Goal: Task Accomplishment & Management: Manage account settings

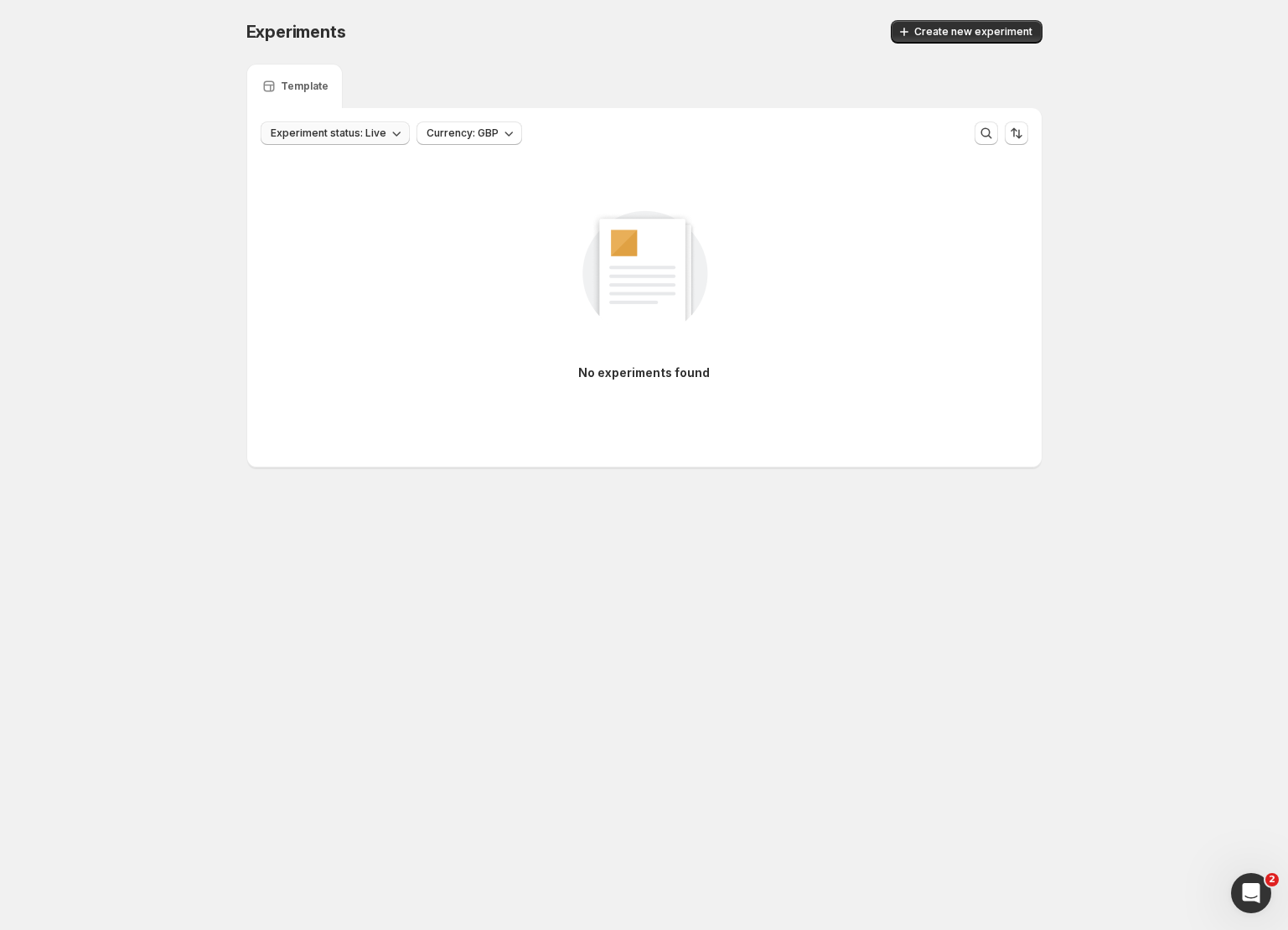
click at [352, 125] on button "Experiment status: Live" at bounding box center [335, 133] width 149 height 23
click at [291, 241] on p "Ended" at bounding box center [303, 248] width 33 height 17
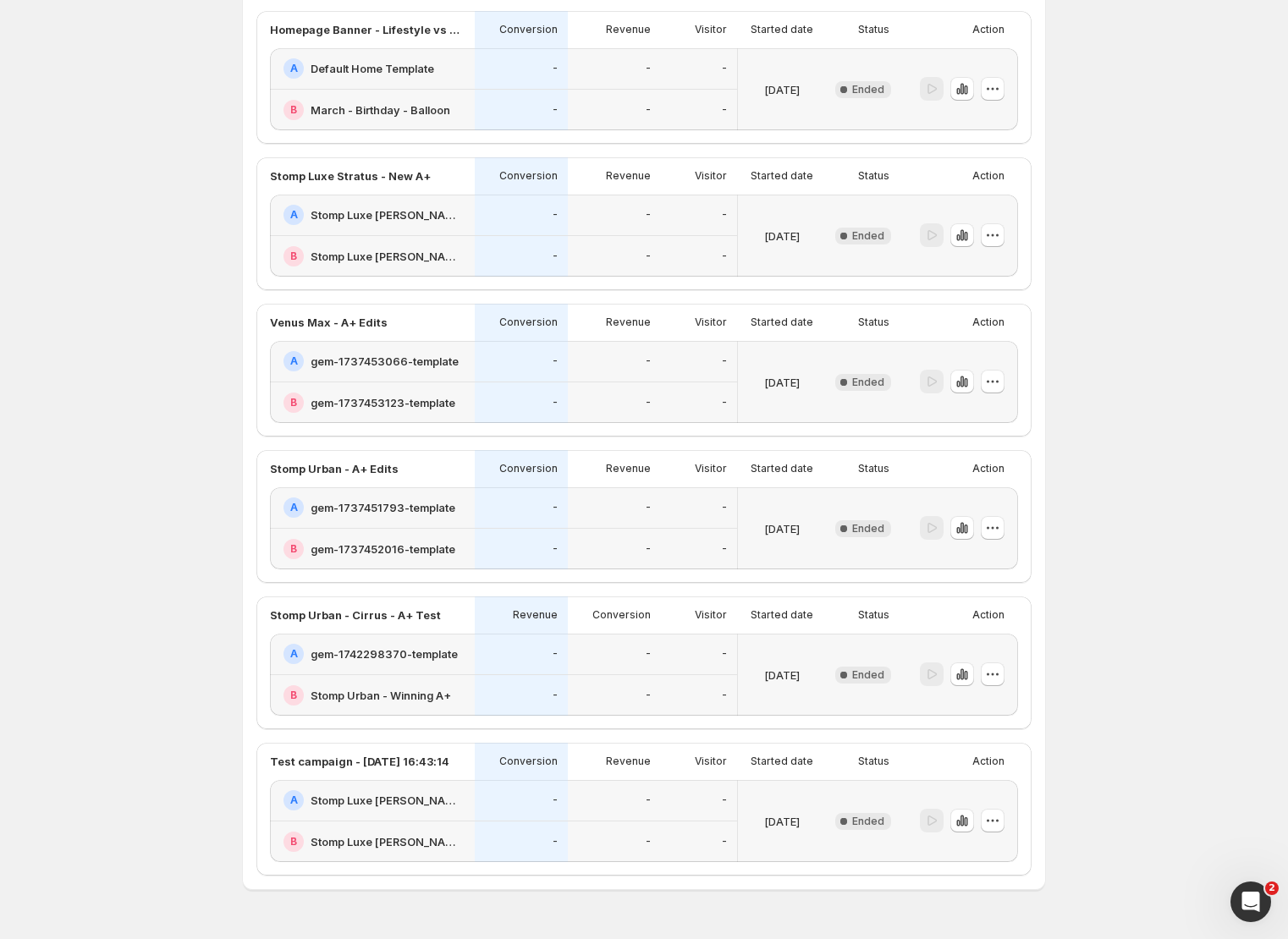
scroll to position [1073, 0]
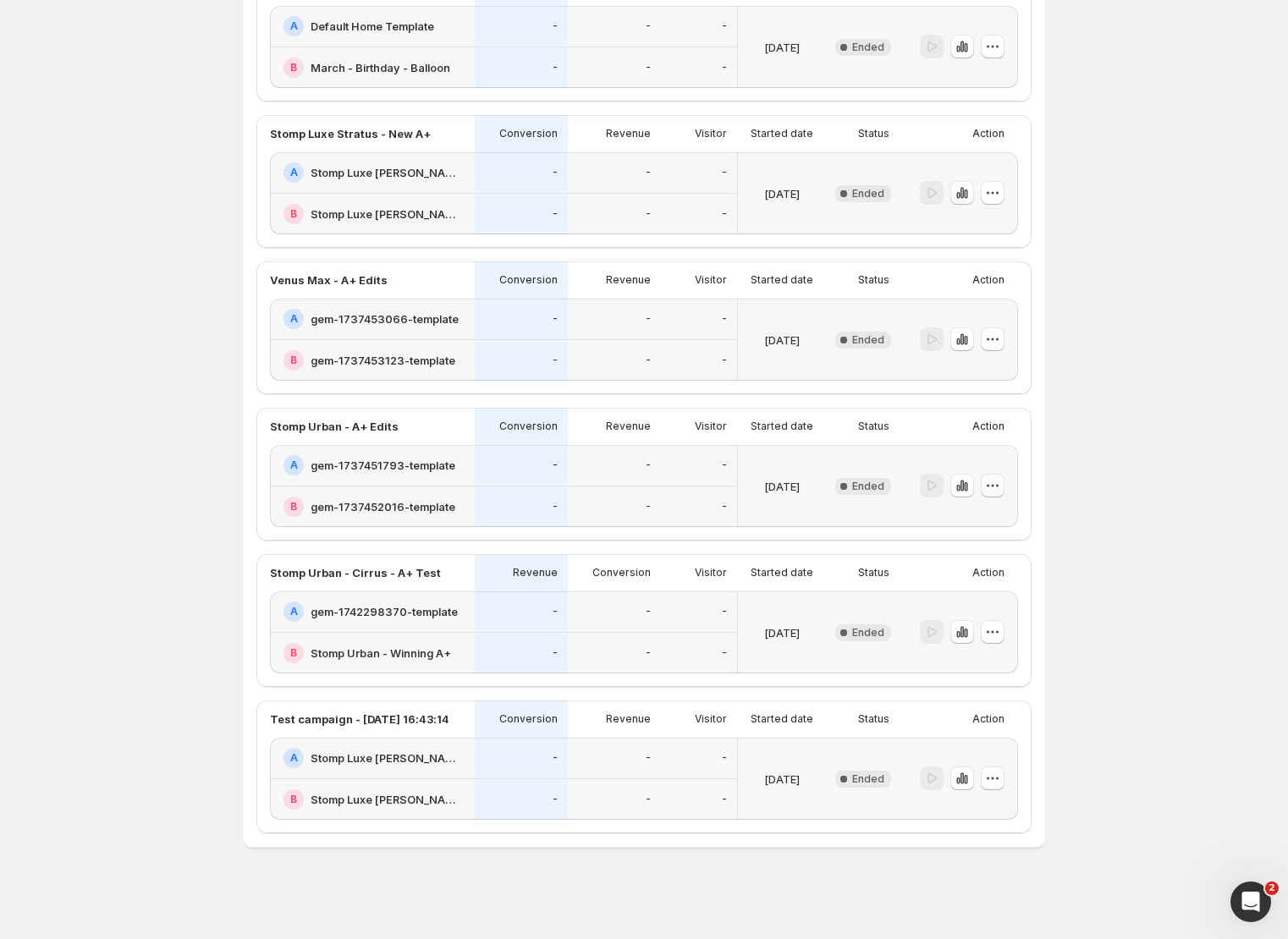
click at [997, 486] on icon "button" at bounding box center [992, 485] width 17 height 17
drag, startPoint x: 1111, startPoint y: 463, endPoint x: 975, endPoint y: 455, distance: 136.2
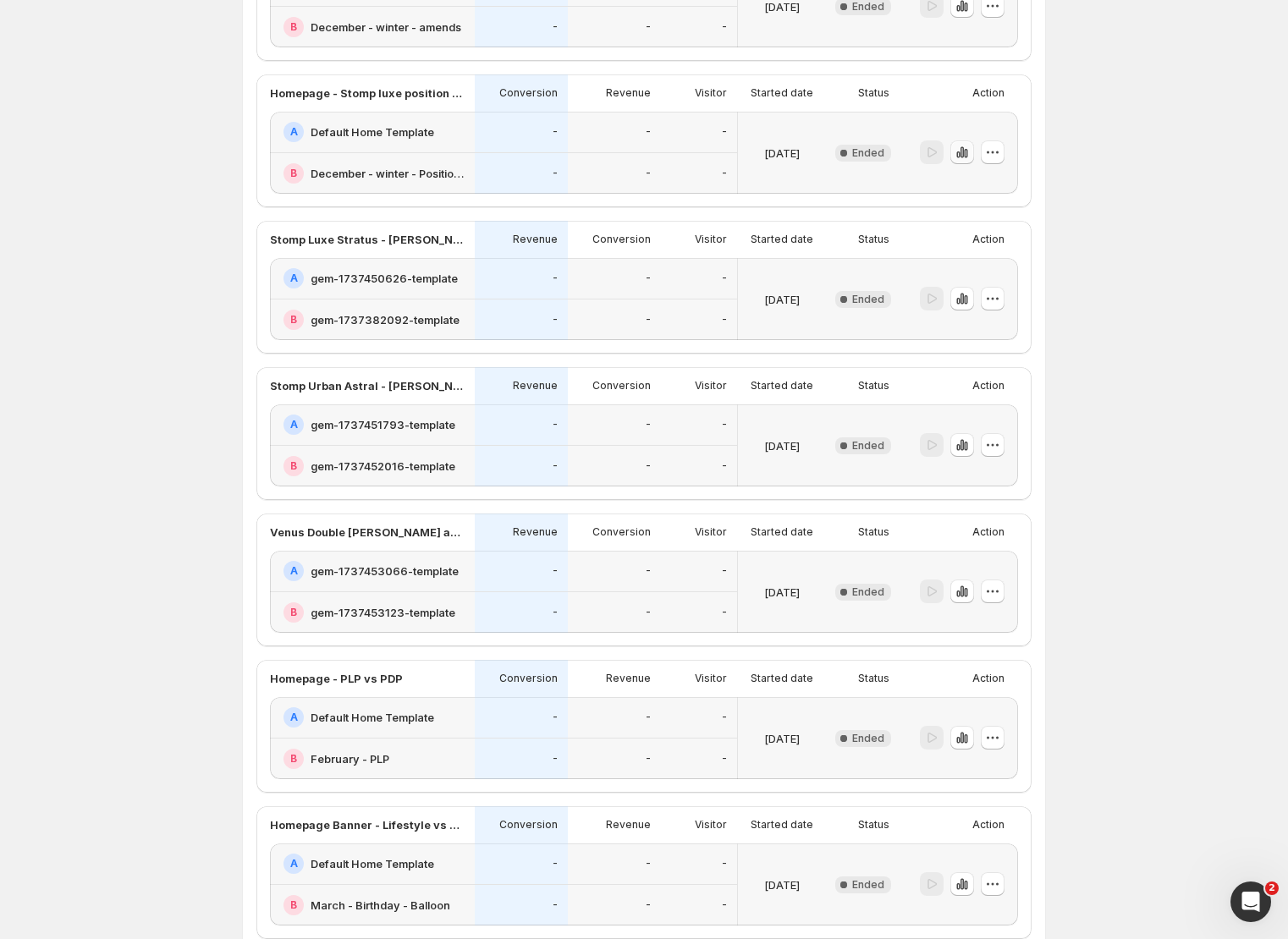
scroll to position [443, 0]
